Goal: Information Seeking & Learning: Find specific fact

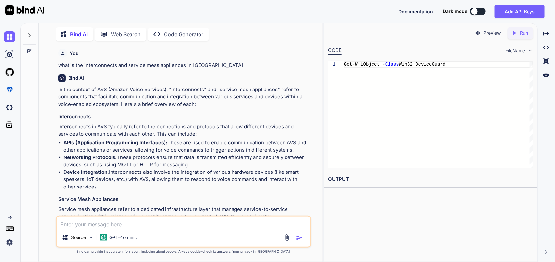
scroll to position [2691, 0]
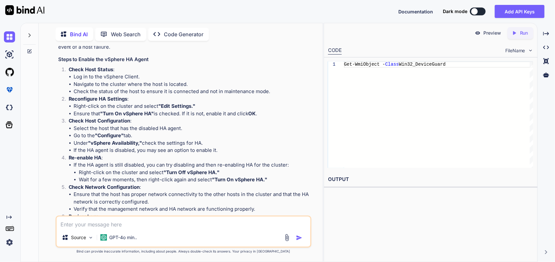
click at [119, 226] on textarea at bounding box center [184, 223] width 254 height 12
type textarea "w"
type textarea "x"
type textarea "wh"
type textarea "x"
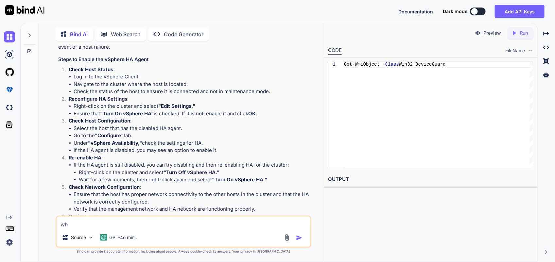
type textarea "wha"
type textarea "x"
type textarea "what"
type textarea "x"
type textarea "what"
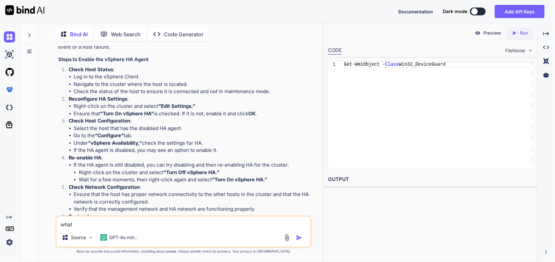
type textarea "x"
type textarea "what i"
type textarea "x"
type textarea "what is"
type textarea "x"
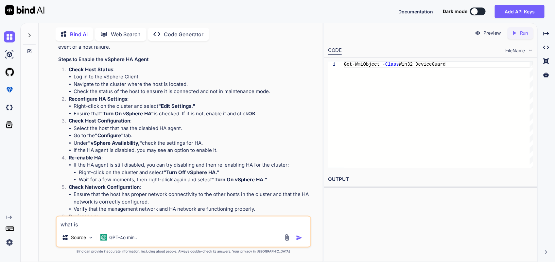
type textarea "what is"
type textarea "x"
type textarea "what is t"
type textarea "x"
type textarea "what is th"
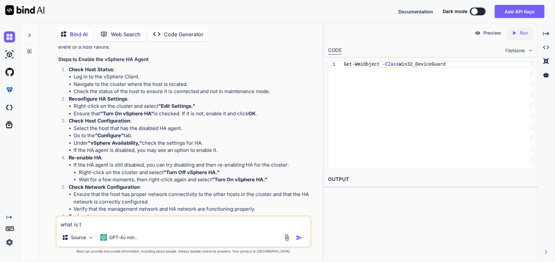
type textarea "x"
type textarea "what is the"
type textarea "x"
type textarea "what is the"
type textarea "x"
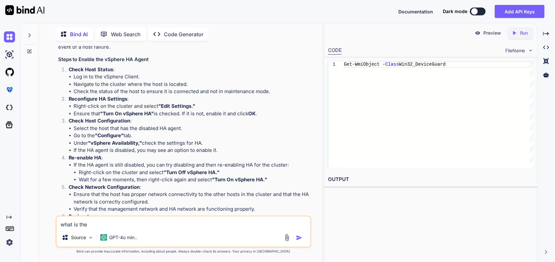
type textarea "what is the hcx vmware"
type textarea "x"
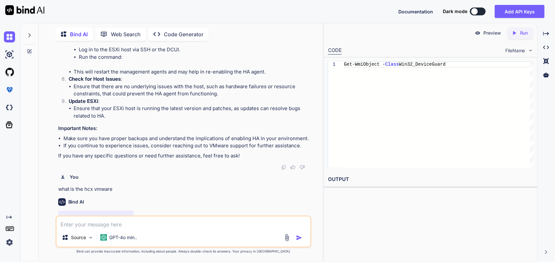
scroll to position [2924, 0]
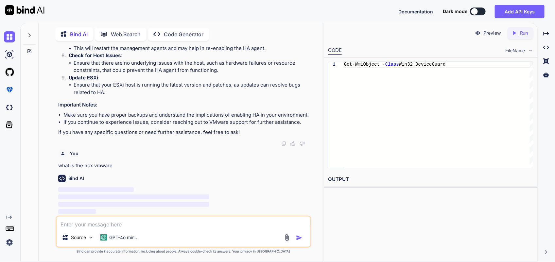
type textarea "x"
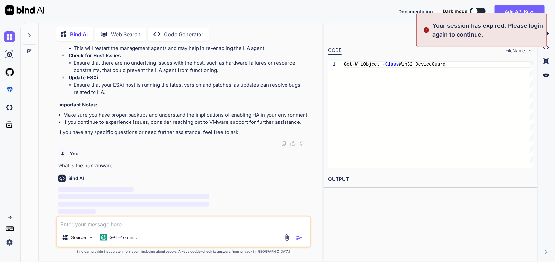
type textarea "what is the hcx vmware"
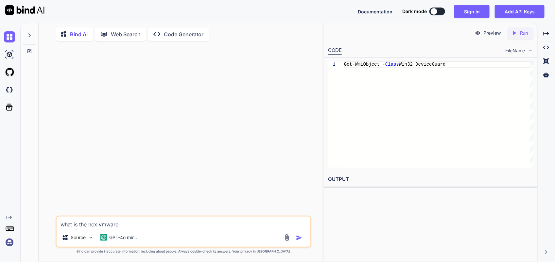
scroll to position [0, 0]
click at [298, 236] on img "button" at bounding box center [299, 238] width 7 height 7
type textarea "x"
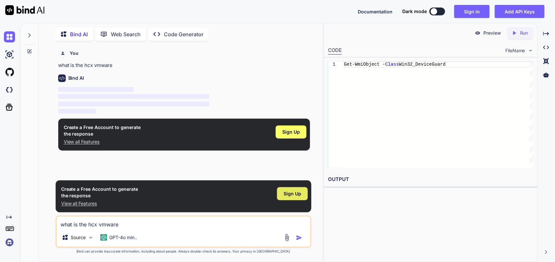
click at [287, 193] on span "Sign Up" at bounding box center [292, 194] width 18 height 7
